Goal: Transaction & Acquisition: Purchase product/service

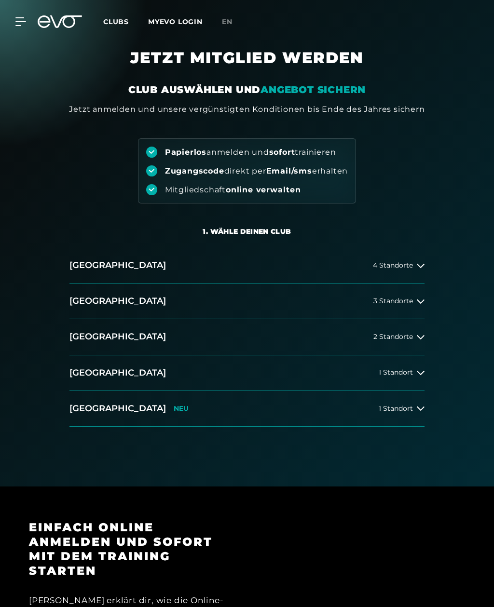
click at [416, 340] on div "2 Standorte" at bounding box center [398, 337] width 51 height 8
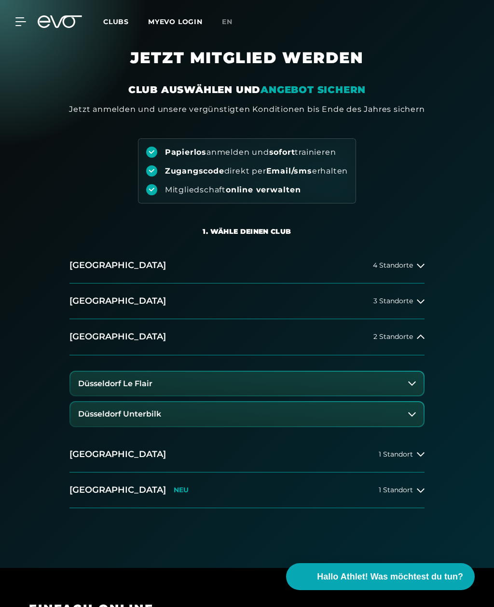
click at [412, 384] on icon at bounding box center [412, 383] width 8 height 4
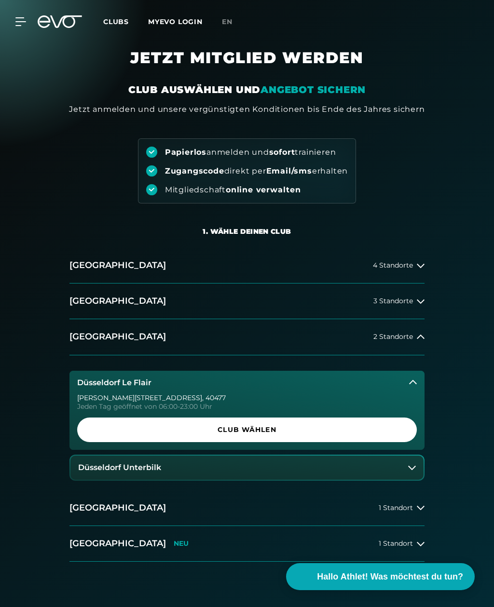
click at [409, 383] on icon at bounding box center [413, 383] width 8 height 8
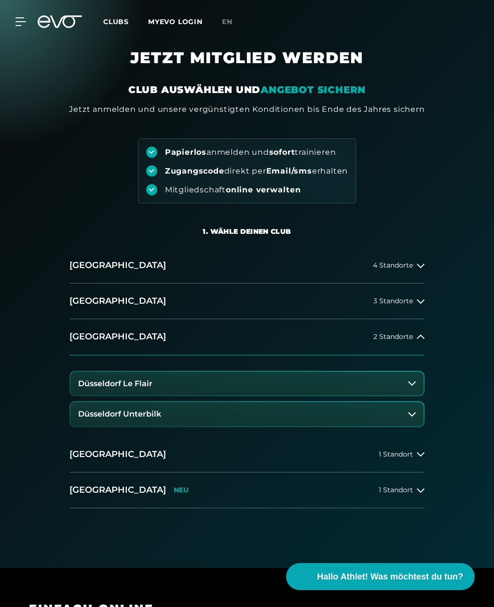
click at [413, 414] on icon at bounding box center [412, 414] width 8 height 4
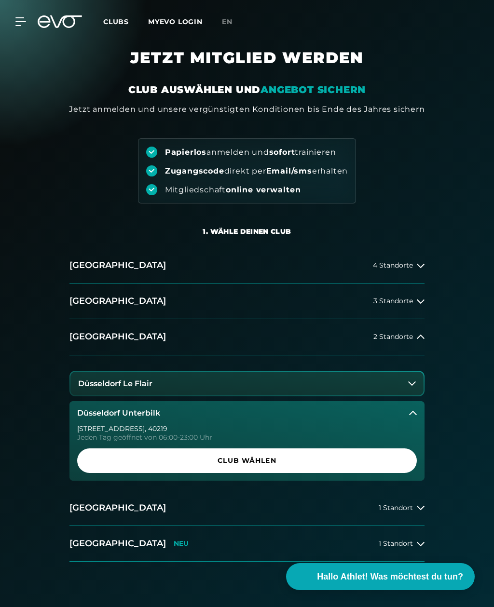
click at [352, 459] on span "Club wählen" at bounding box center [247, 461] width 316 height 10
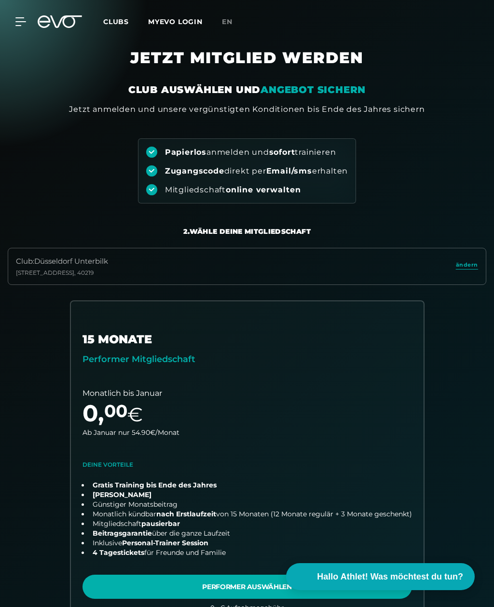
click at [24, 18] on icon at bounding box center [20, 22] width 10 height 8
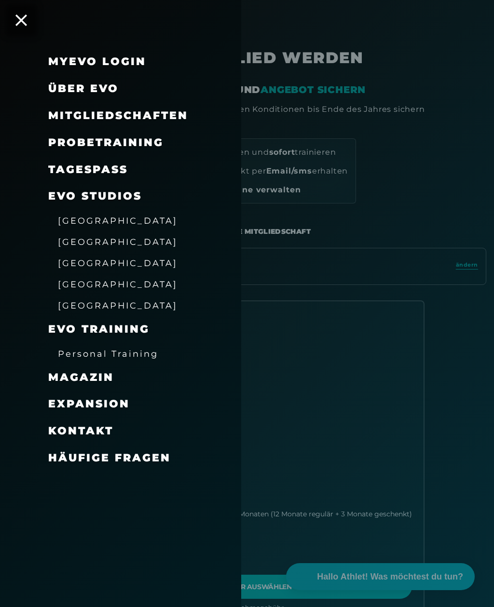
click at [111, 217] on span "[GEOGRAPHIC_DATA]" at bounding box center [118, 221] width 120 height 10
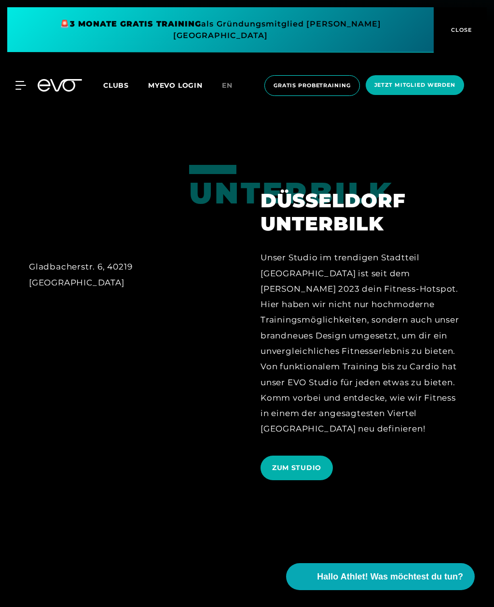
scroll to position [581, 0]
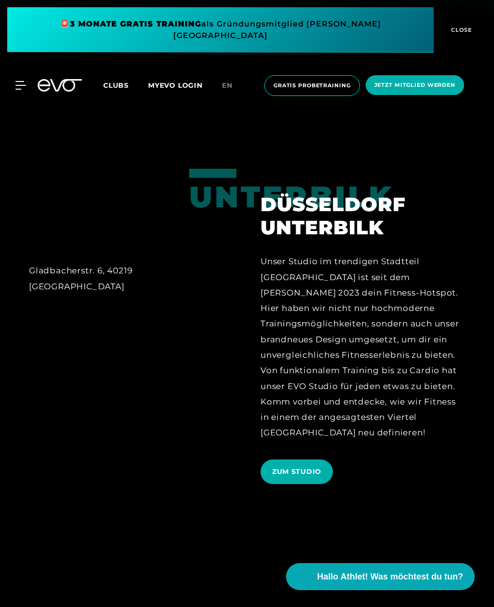
click at [313, 83] on span "Gratis Probetraining" at bounding box center [311, 85] width 95 height 21
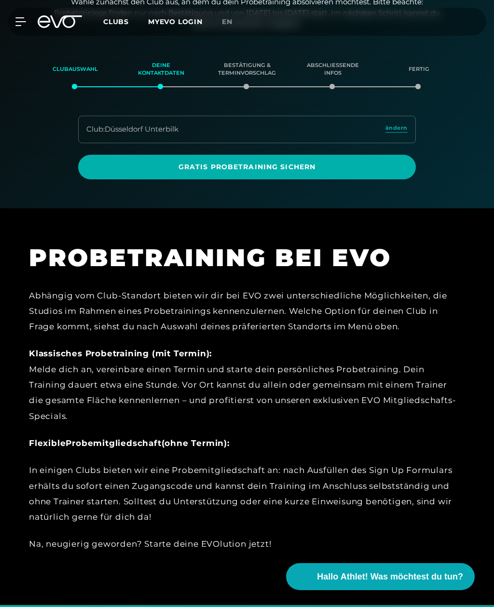
scroll to position [123, 0]
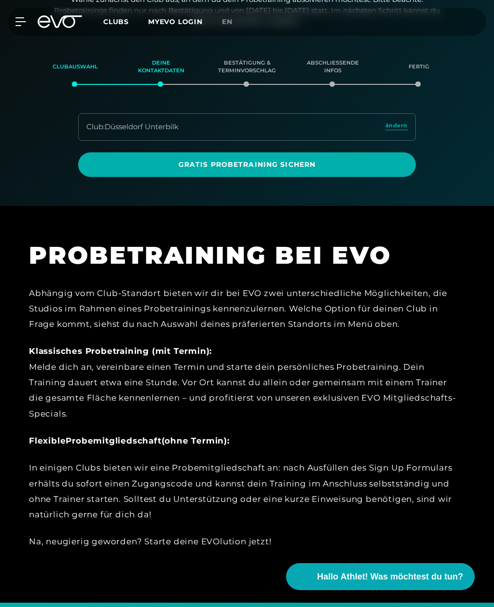
click at [389, 170] on span "Gratis Probetraining sichern" at bounding box center [247, 164] width 338 height 25
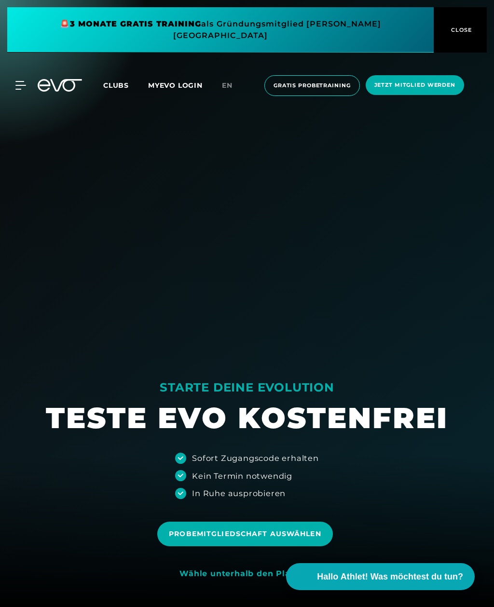
click at [463, 26] on span "CLOSE" at bounding box center [461, 30] width 24 height 9
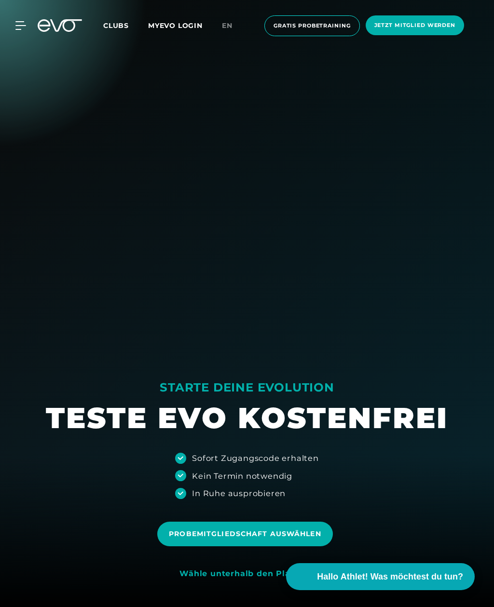
click at [125, 26] on span "Clubs" at bounding box center [116, 25] width 26 height 9
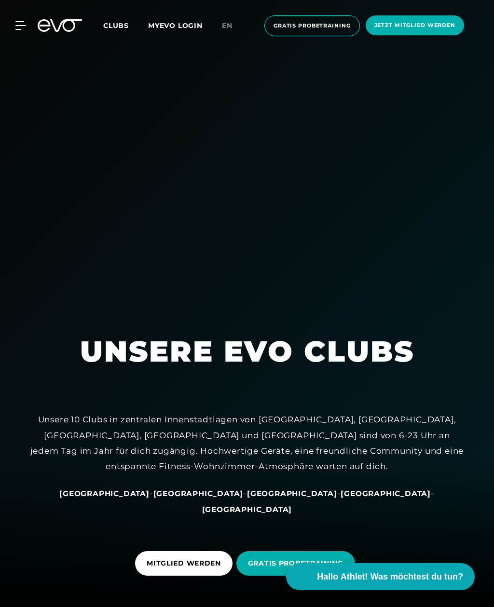
click at [116, 23] on span "Clubs" at bounding box center [116, 25] width 26 height 9
click at [118, 22] on span "Clubs" at bounding box center [116, 25] width 26 height 9
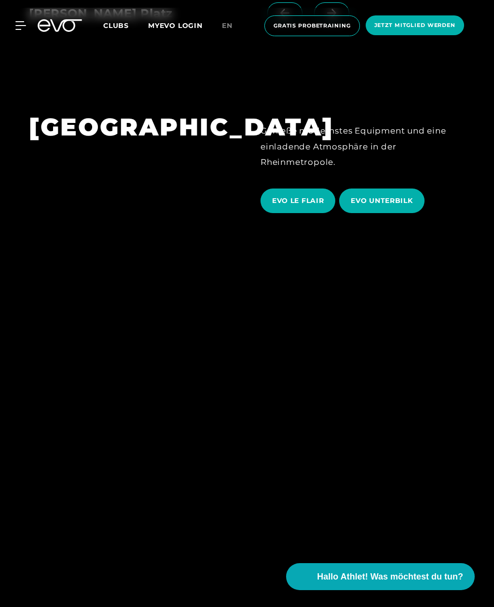
scroll to position [1968, 0]
click at [303, 206] on span "EVO LE FLAIR" at bounding box center [298, 201] width 52 height 10
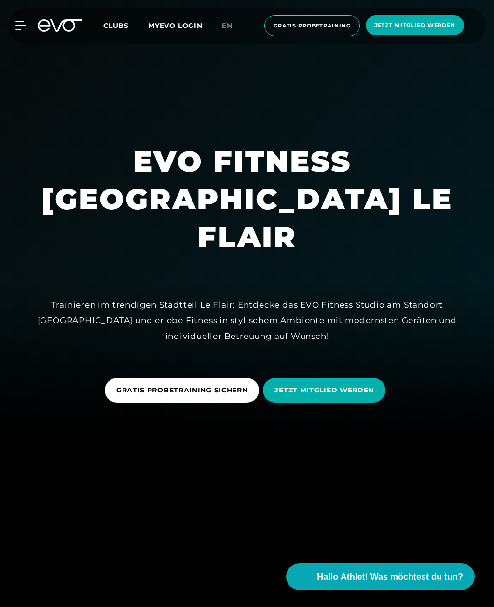
scroll to position [175, 0]
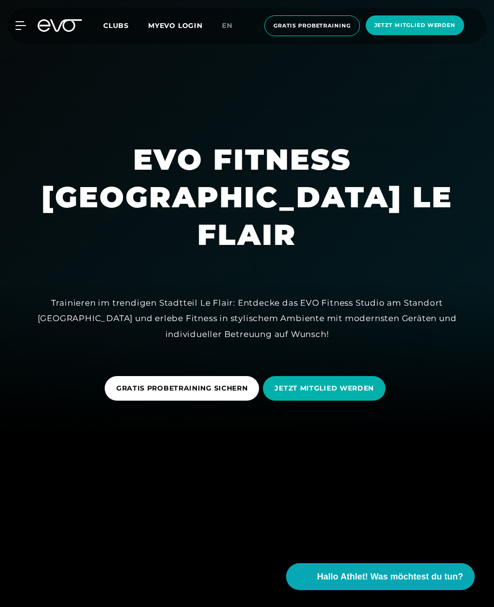
click at [354, 394] on span "JETZT MITGLIED WERDEN" at bounding box center [323, 388] width 99 height 10
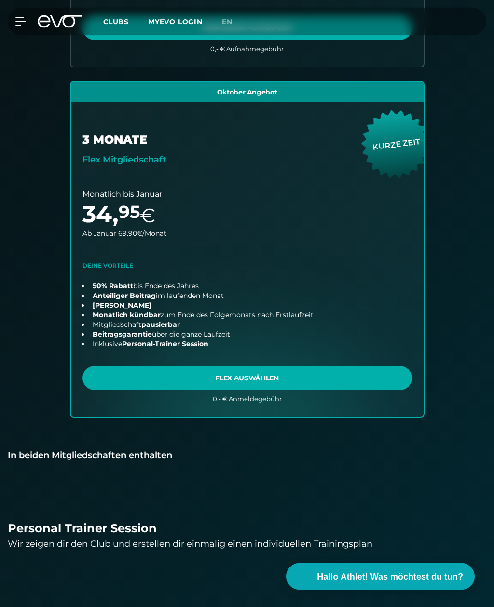
scroll to position [559, 0]
click at [387, 374] on link "choose plan" at bounding box center [247, 249] width 353 height 335
